Goal: Check status

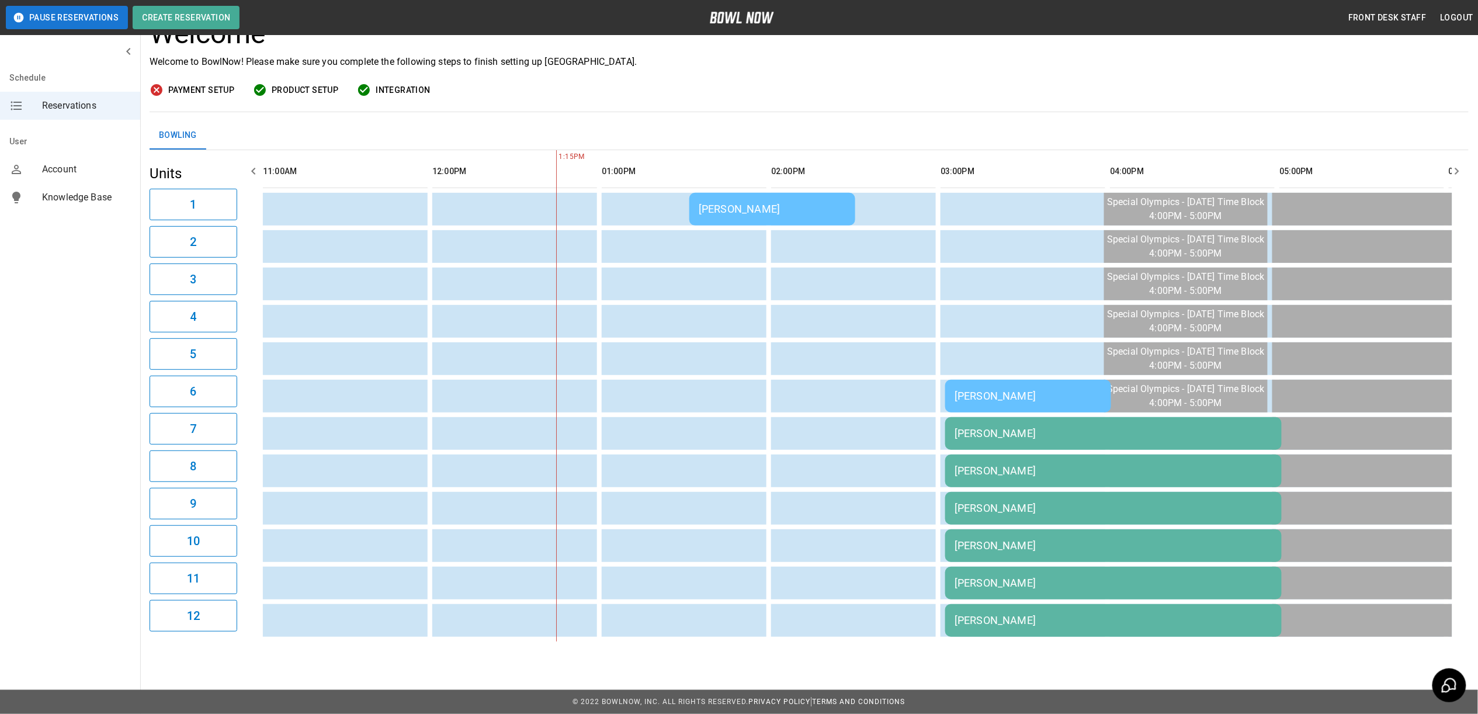
scroll to position [0, 318]
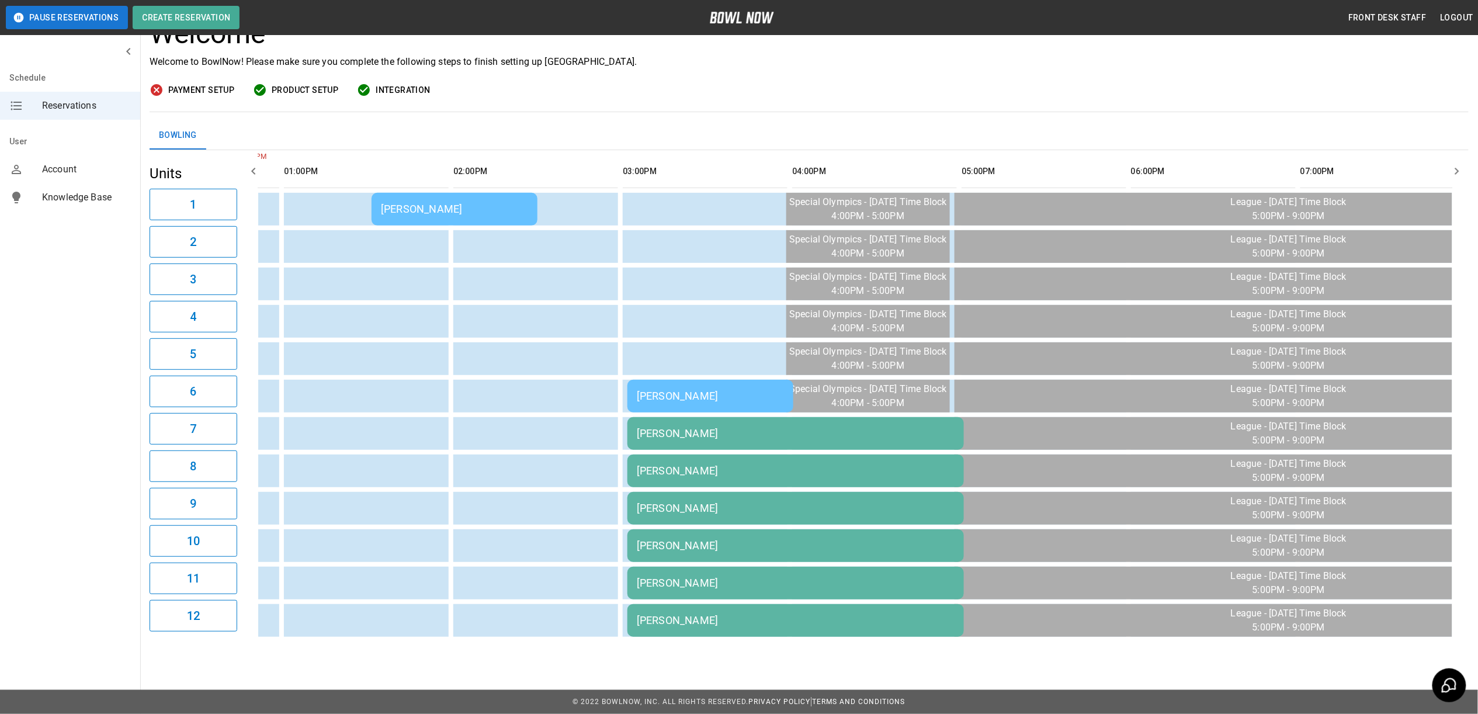
click at [494, 193] on td "[PERSON_NAME]" at bounding box center [455, 209] width 166 height 33
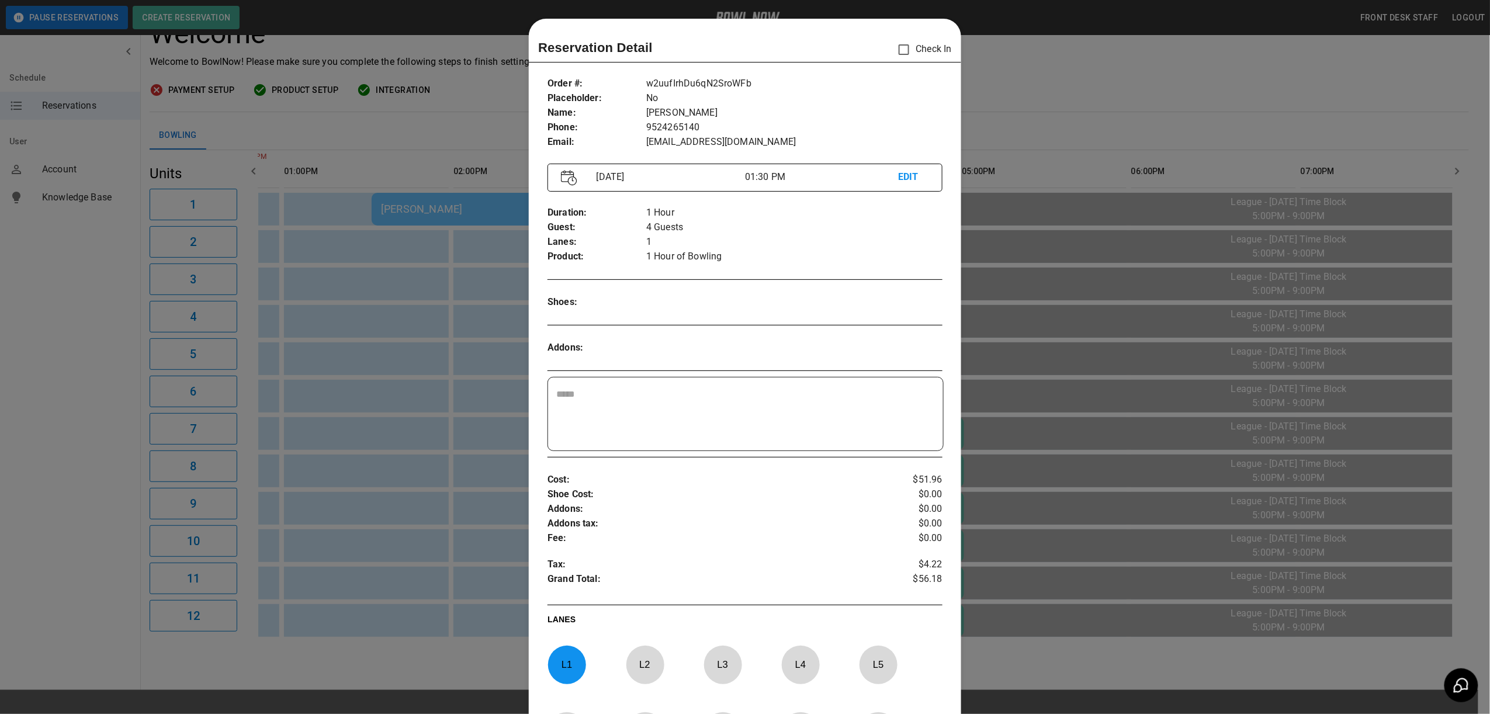
scroll to position [19, 0]
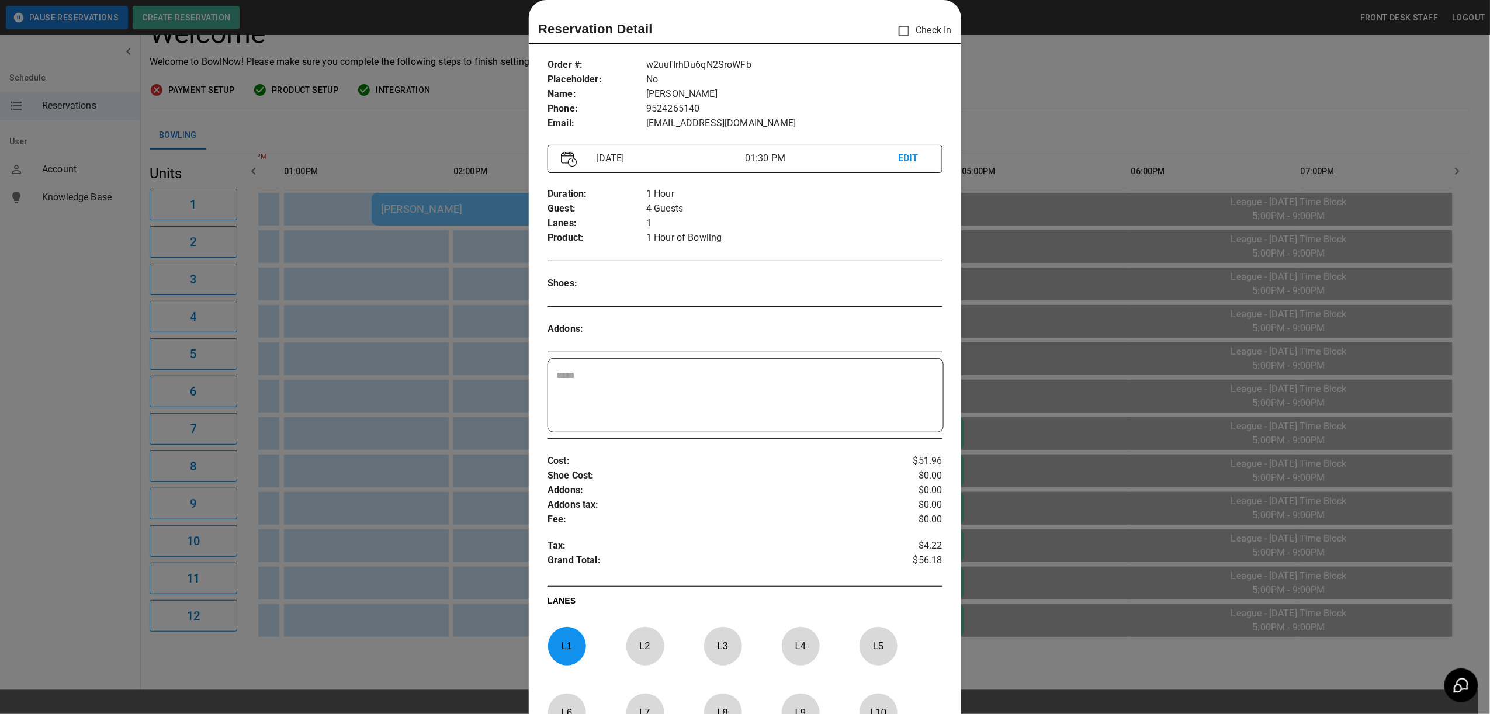
click at [1211, 82] on div at bounding box center [745, 357] width 1490 height 714
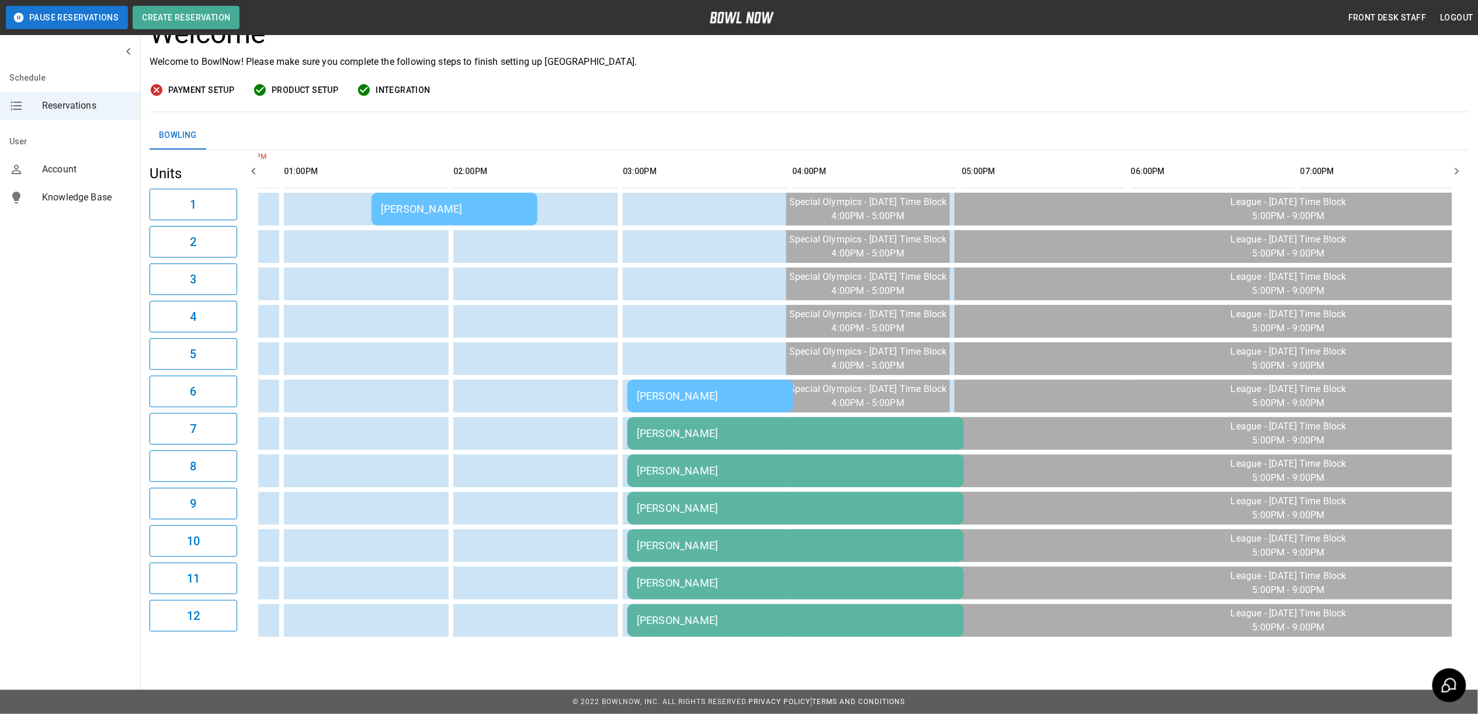
click at [411, 203] on div "[PERSON_NAME]" at bounding box center [454, 209] width 147 height 12
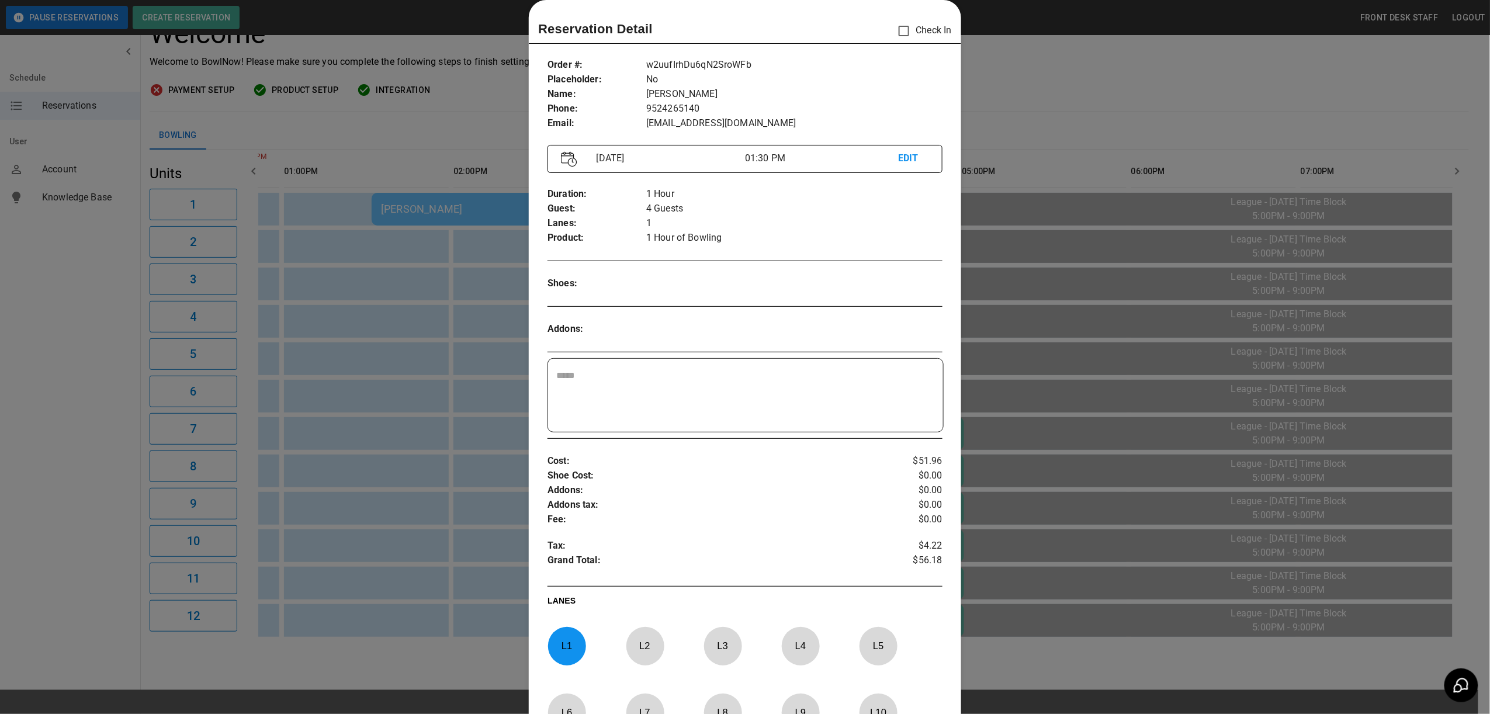
click at [1061, 95] on div at bounding box center [745, 357] width 1490 height 714
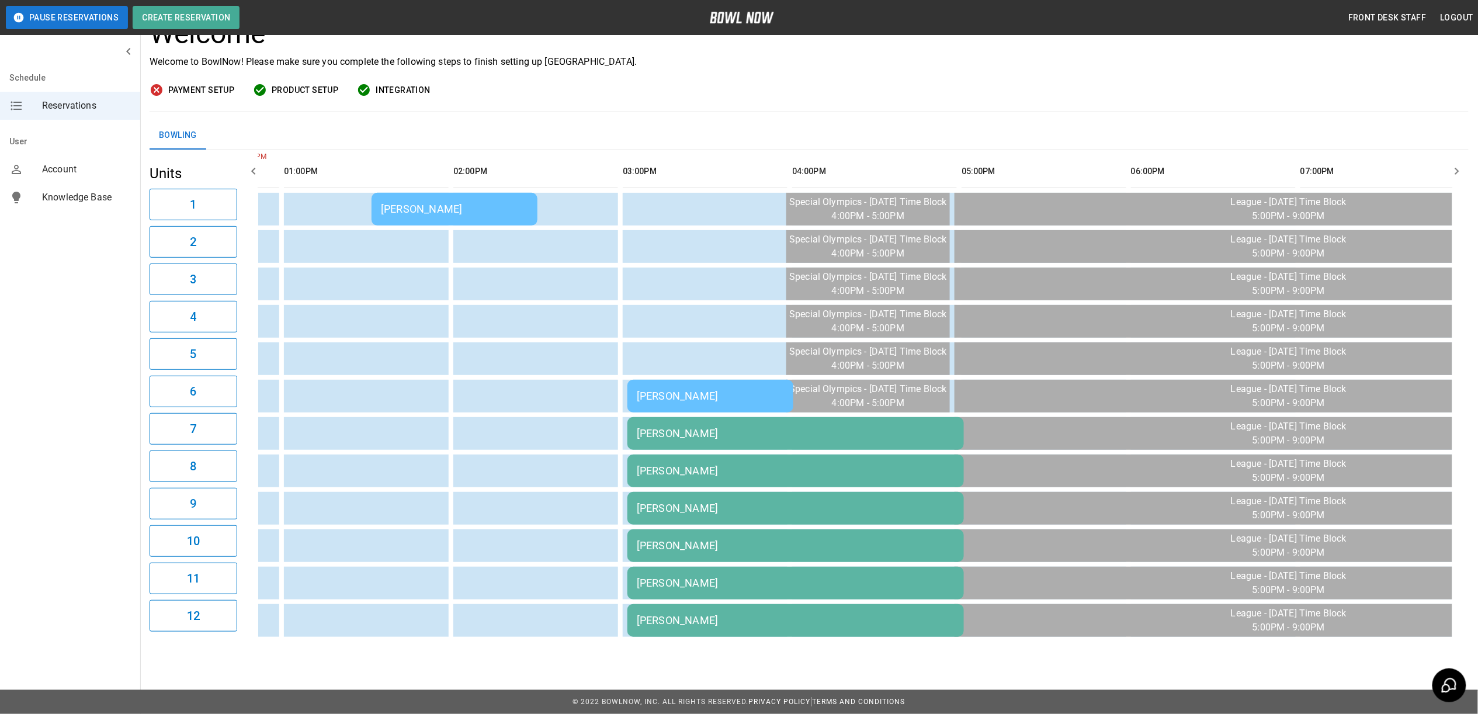
click at [428, 203] on div "[PERSON_NAME]" at bounding box center [454, 209] width 147 height 12
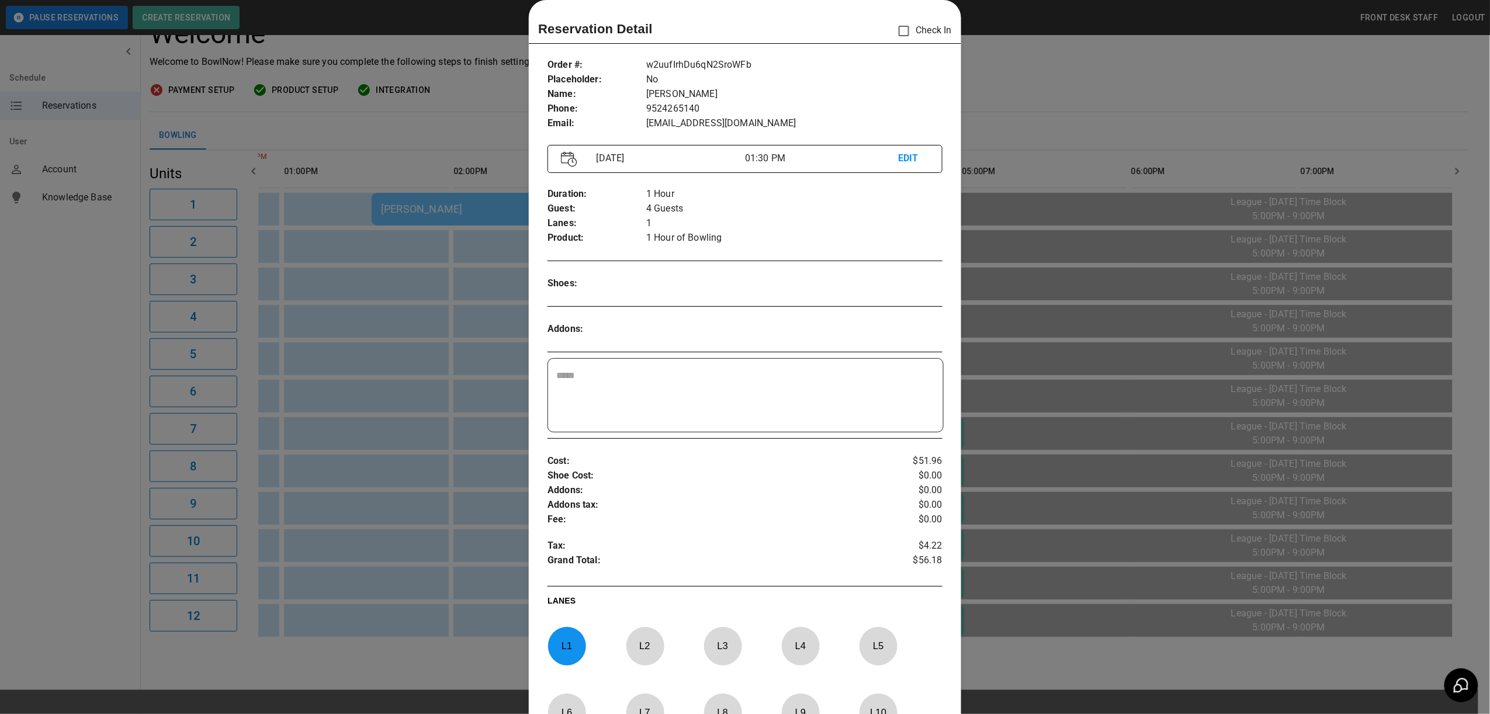
click at [1036, 75] on div at bounding box center [745, 357] width 1490 height 714
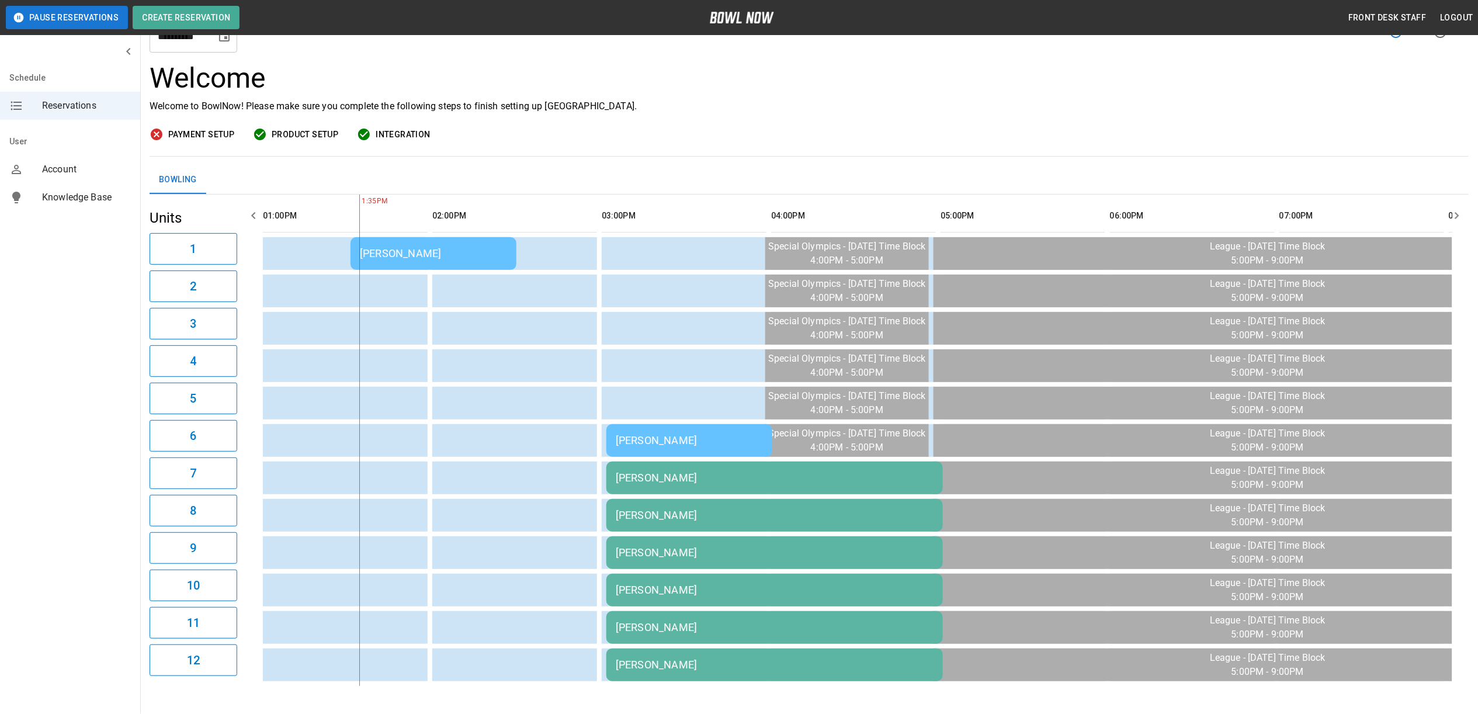
scroll to position [106, 0]
